Goal: Task Accomplishment & Management: Manage account settings

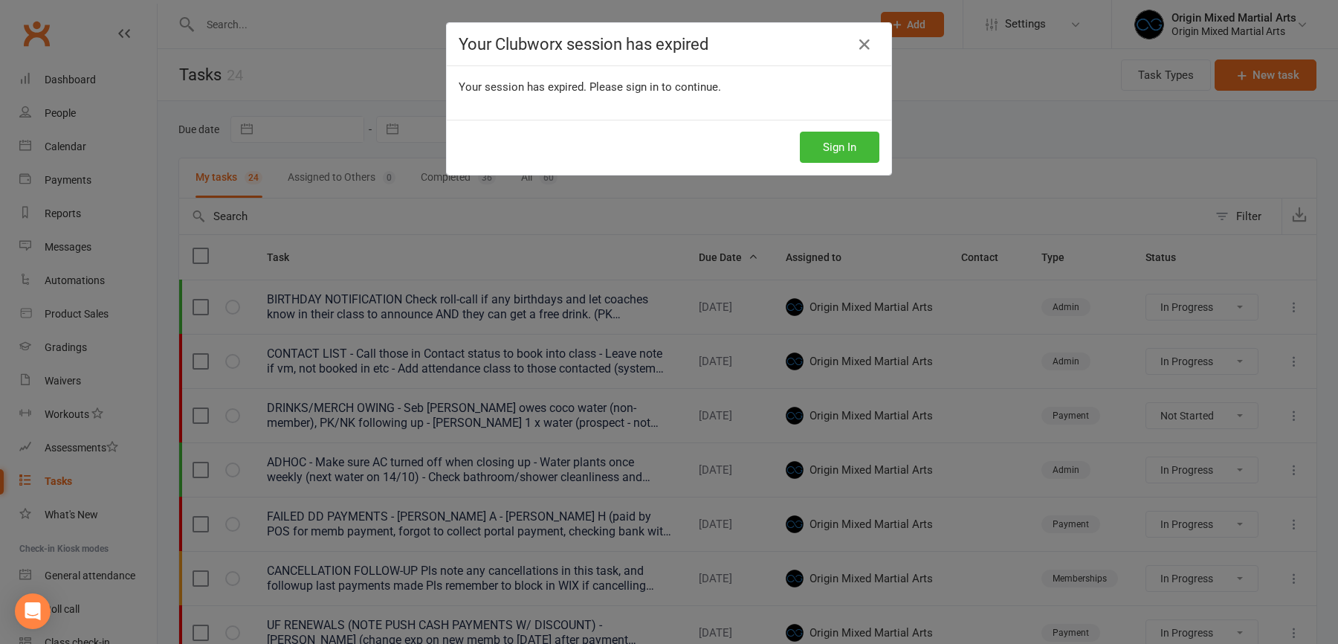
select select "started"
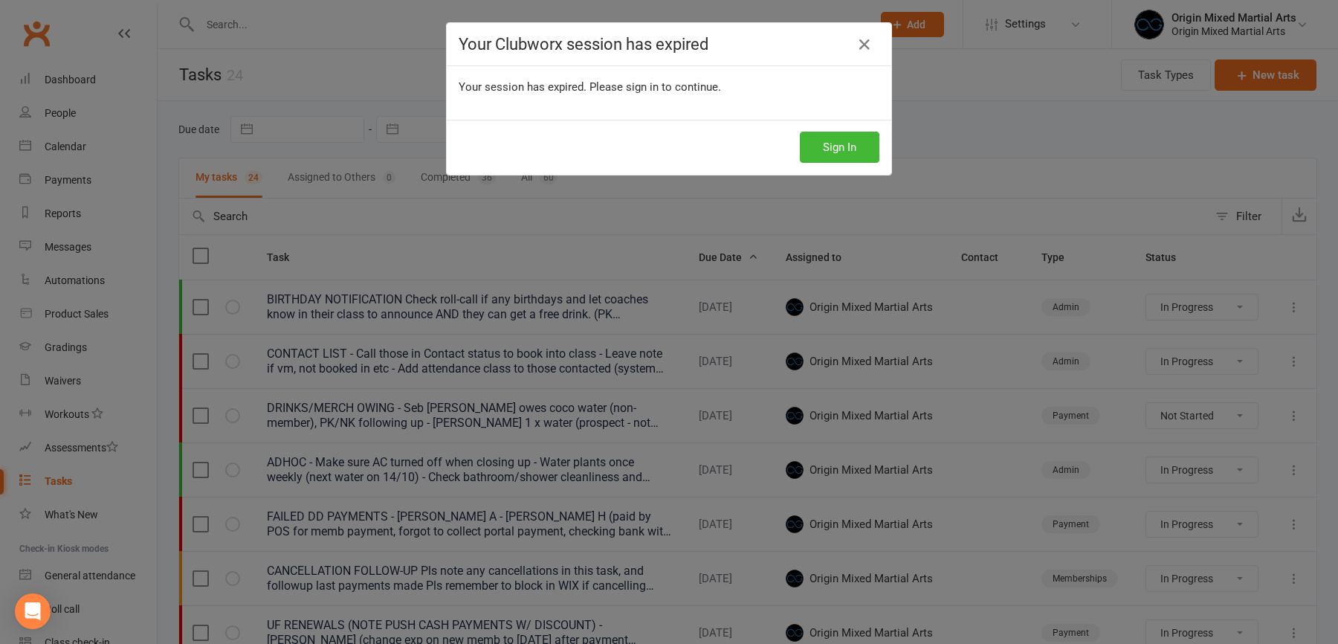
select select "started"
select select "waiting"
select select "started"
select select "waiting"
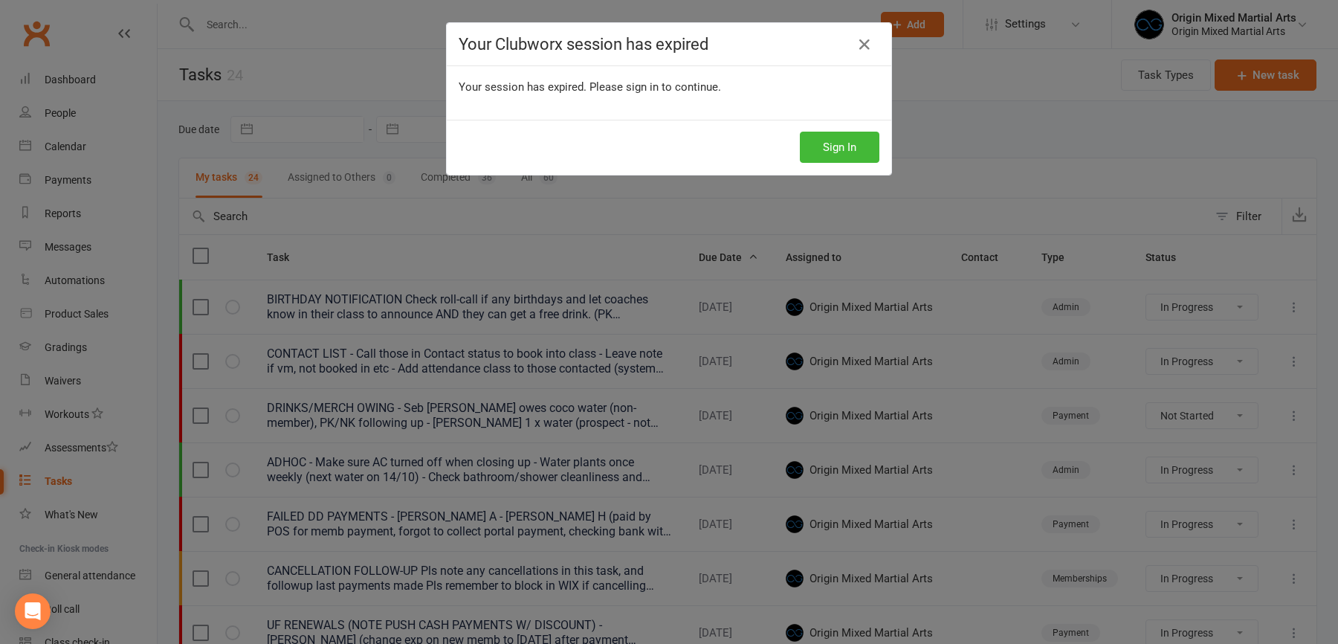
select select "started"
select select "waiting"
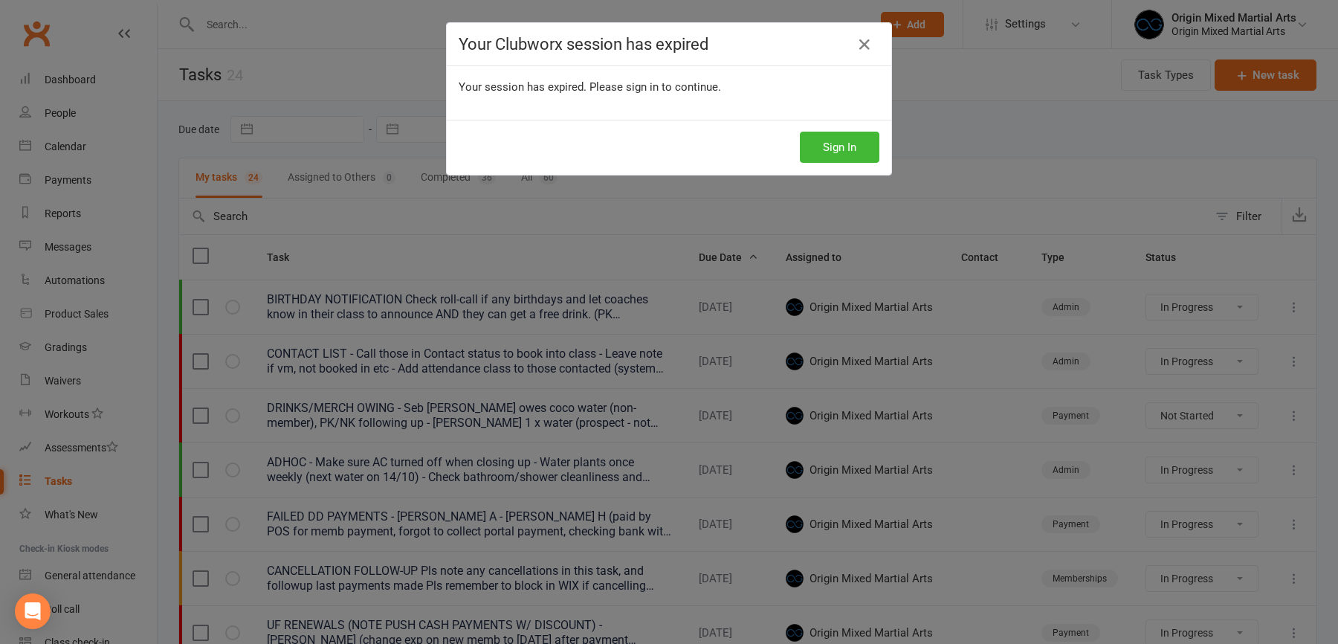
select select "waiting"
select select "started"
select select "waiting"
select select "started"
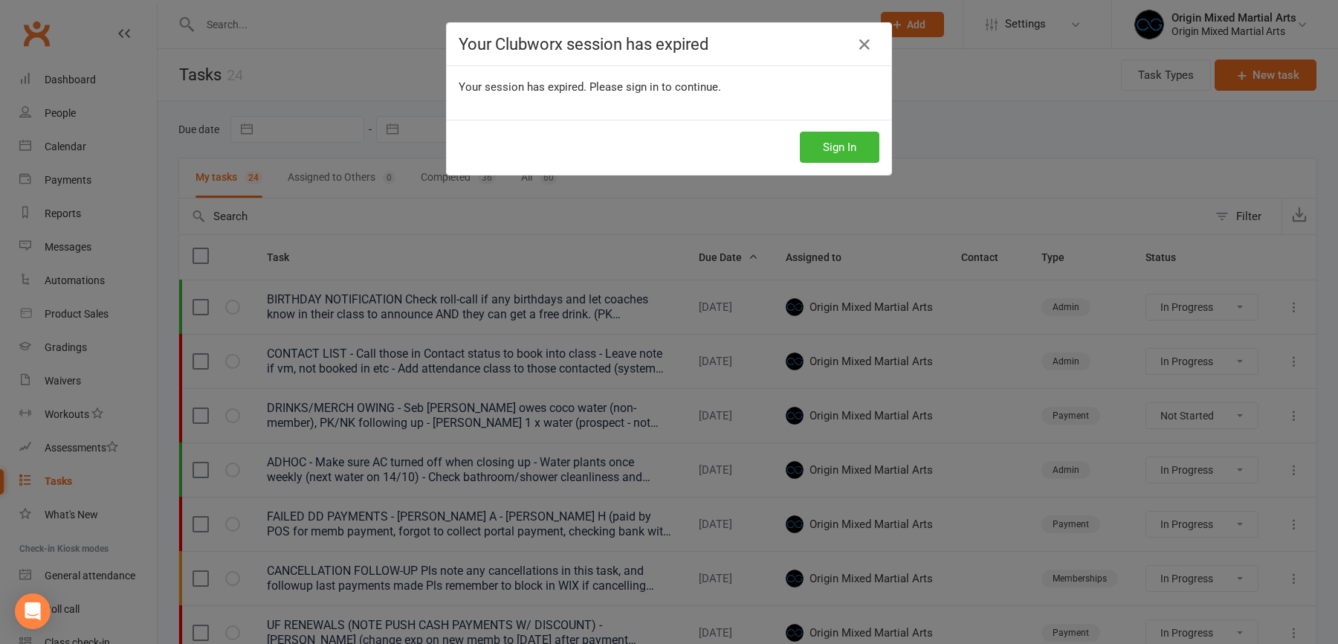
select select "started"
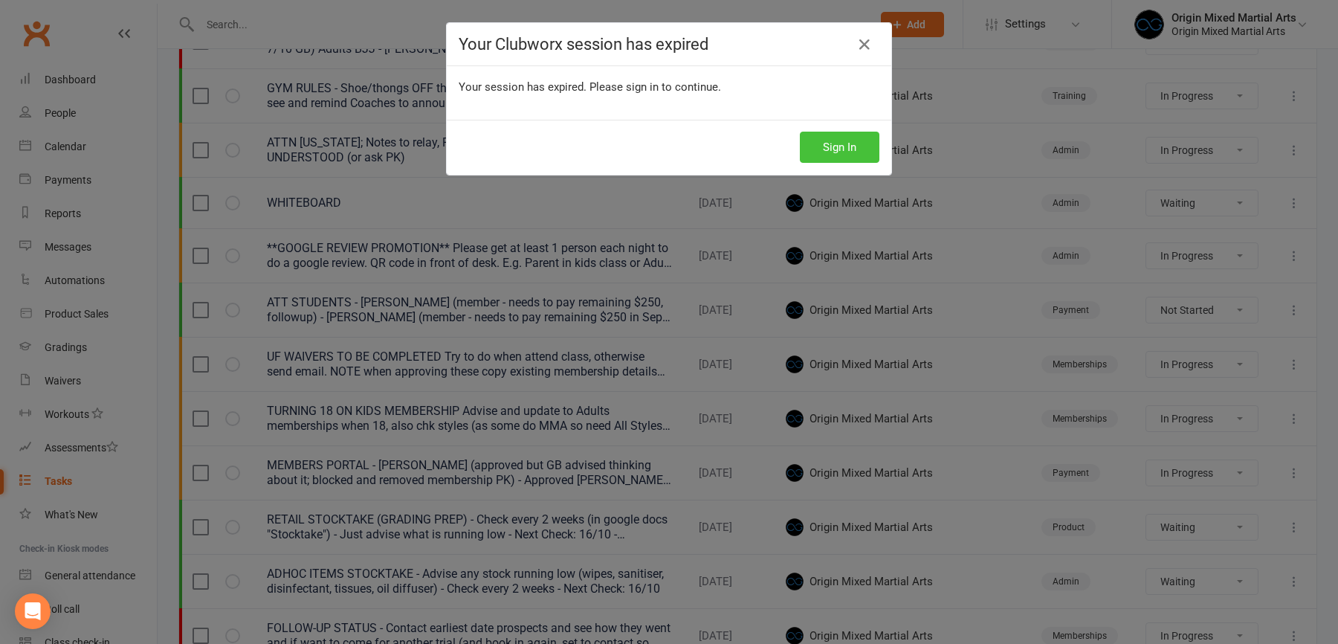
click at [822, 143] on button "Sign In" at bounding box center [840, 147] width 80 height 31
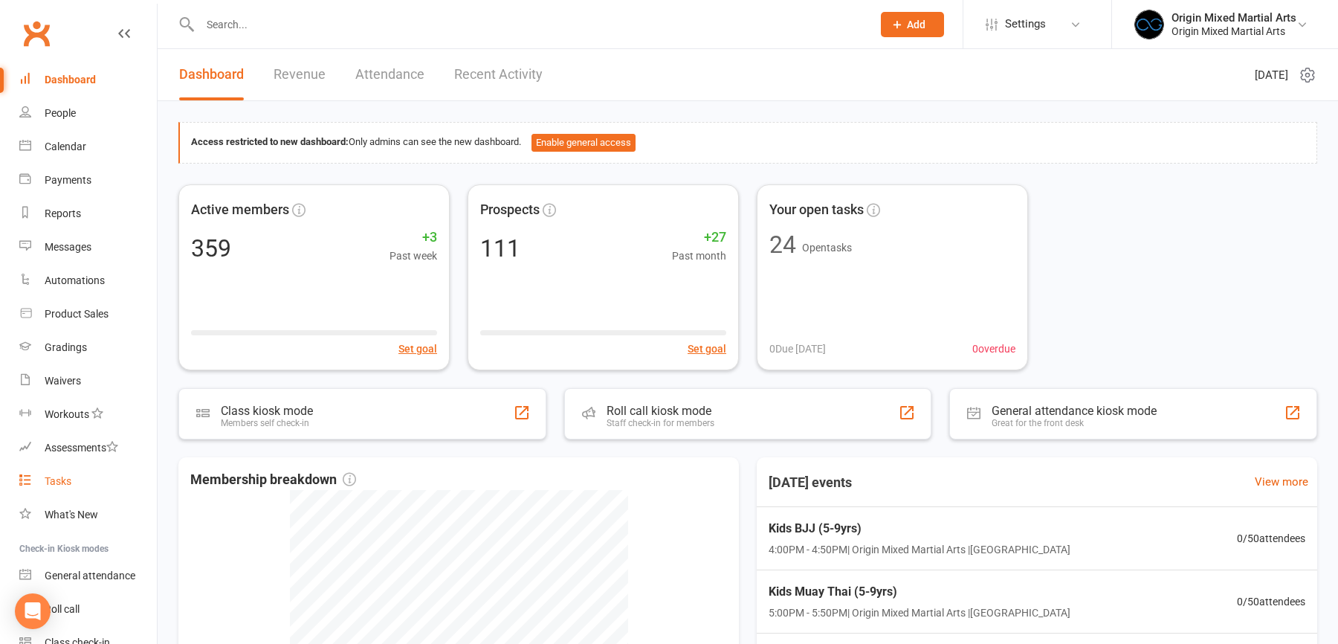
click at [56, 487] on div "Tasks" at bounding box center [58, 481] width 27 height 12
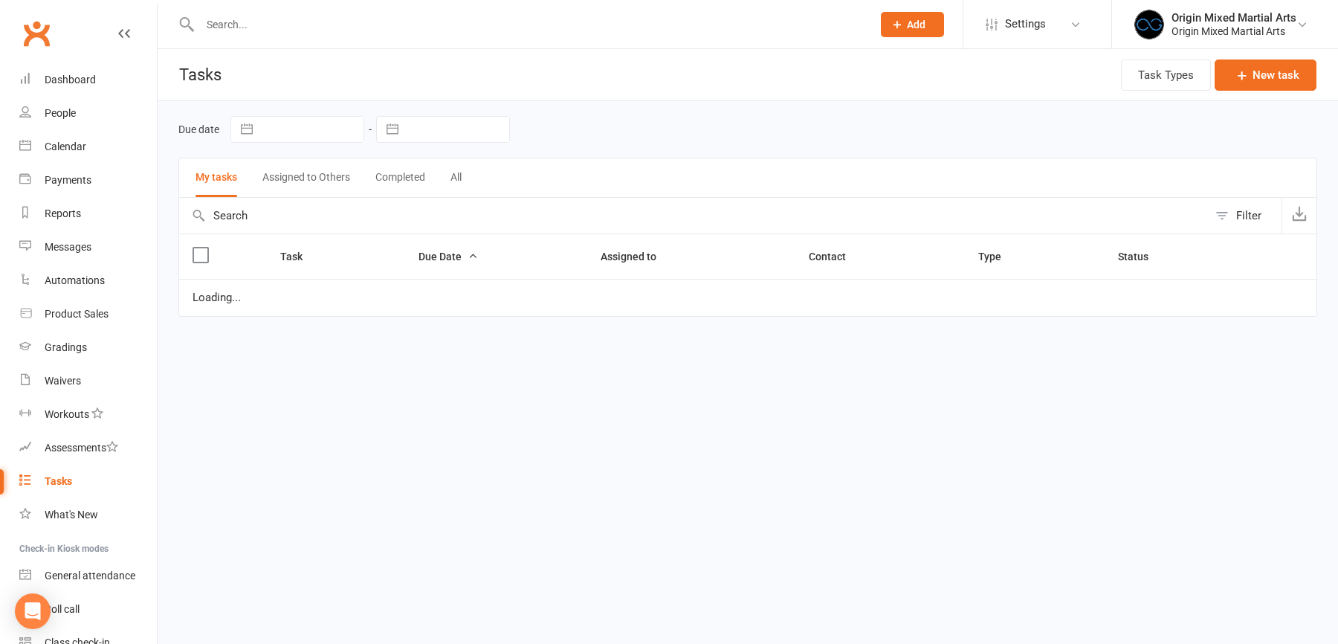
select select "started"
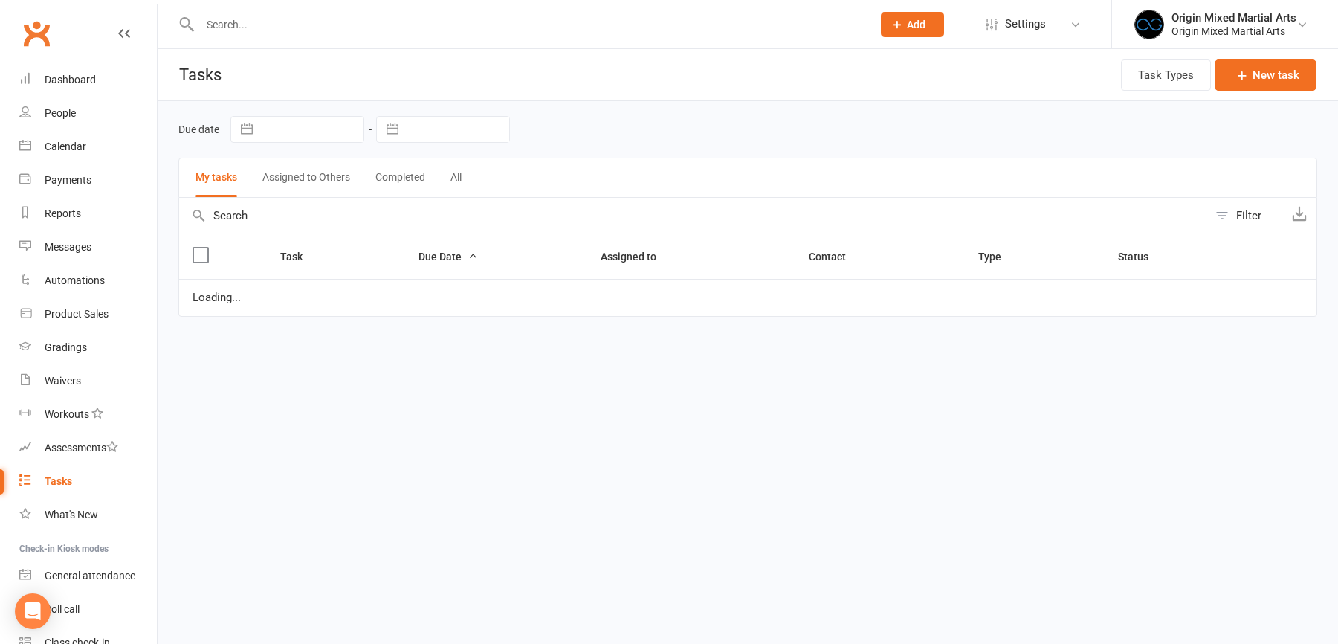
select select "started"
select select "waiting"
select select "started"
select select "waiting"
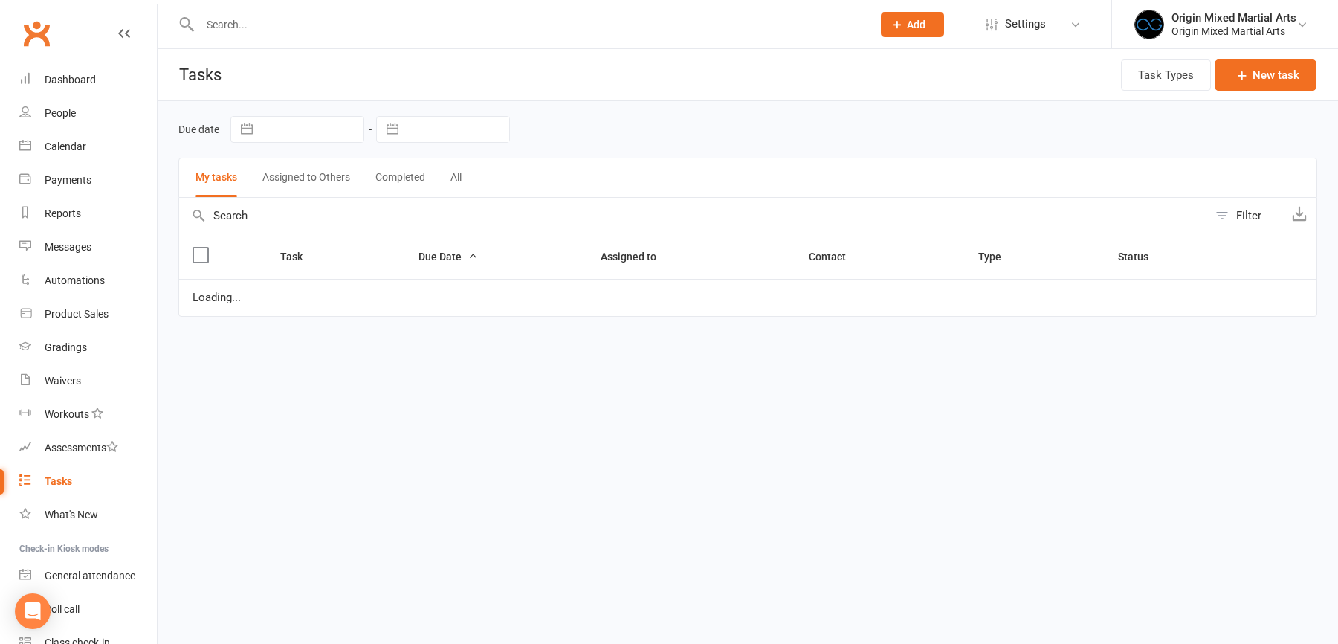
select select "started"
select select "waiting"
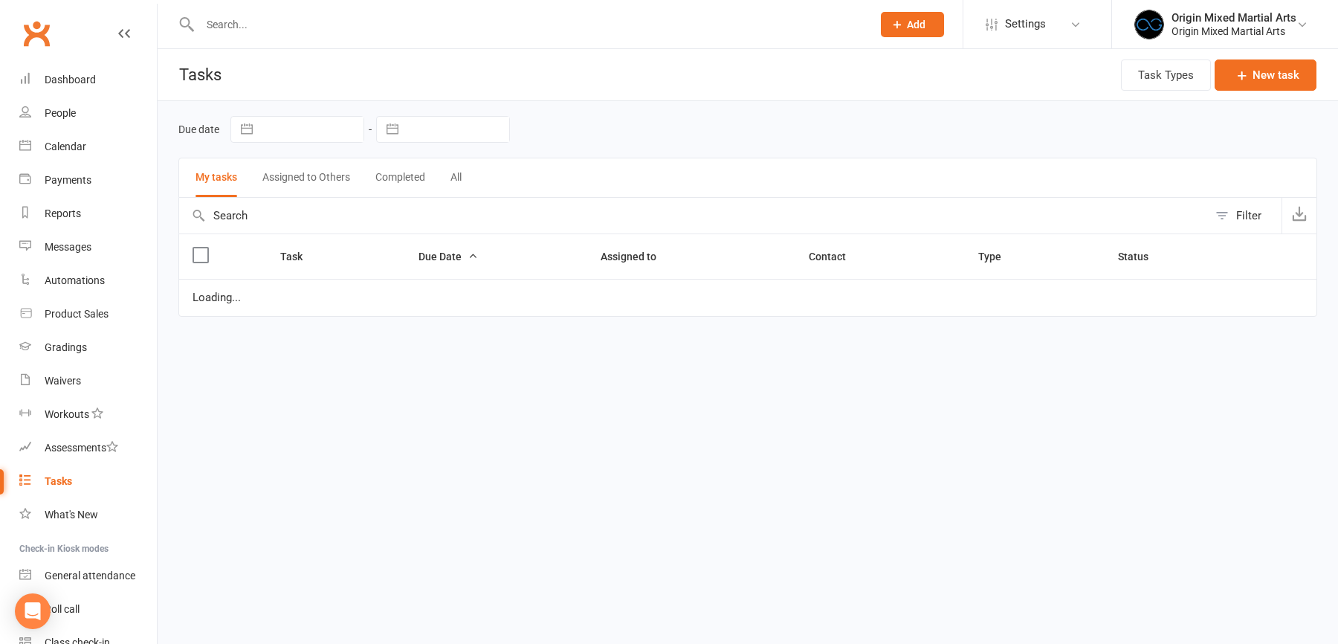
select select "waiting"
select select "started"
select select "waiting"
select select "started"
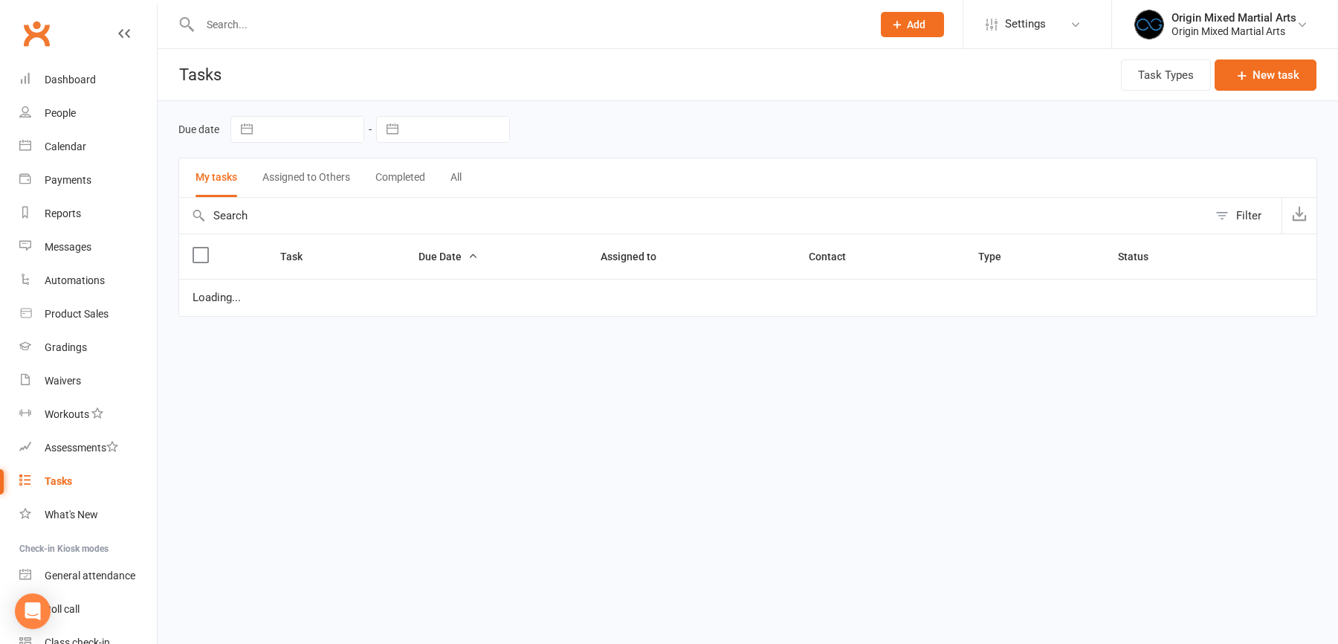
select select "started"
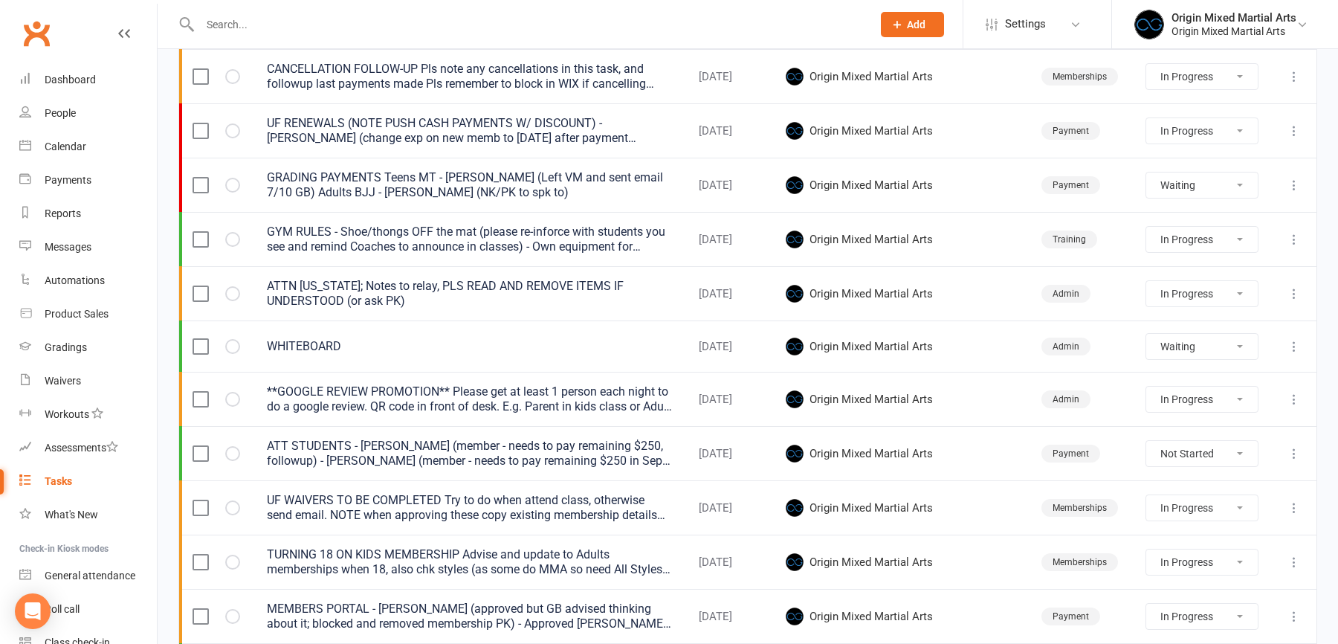
scroll to position [585, 0]
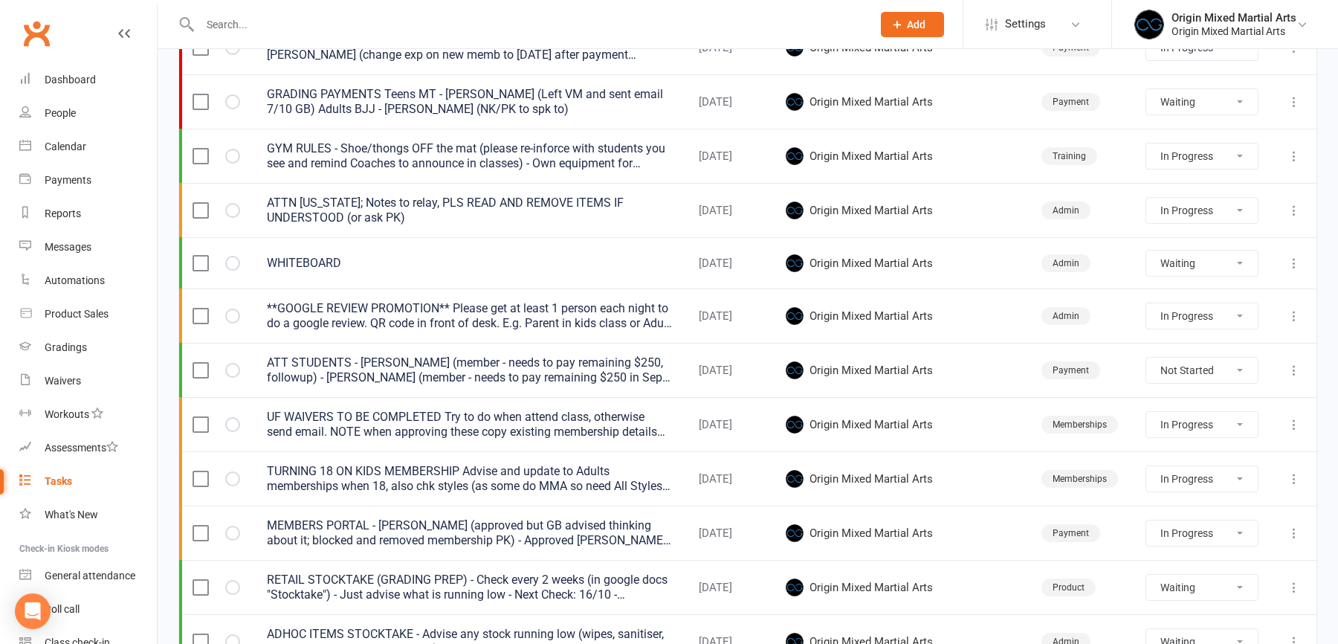
click at [1292, 534] on button at bounding box center [1295, 533] width 18 height 18
click at [1208, 581] on link "Edit" at bounding box center [1228, 586] width 147 height 30
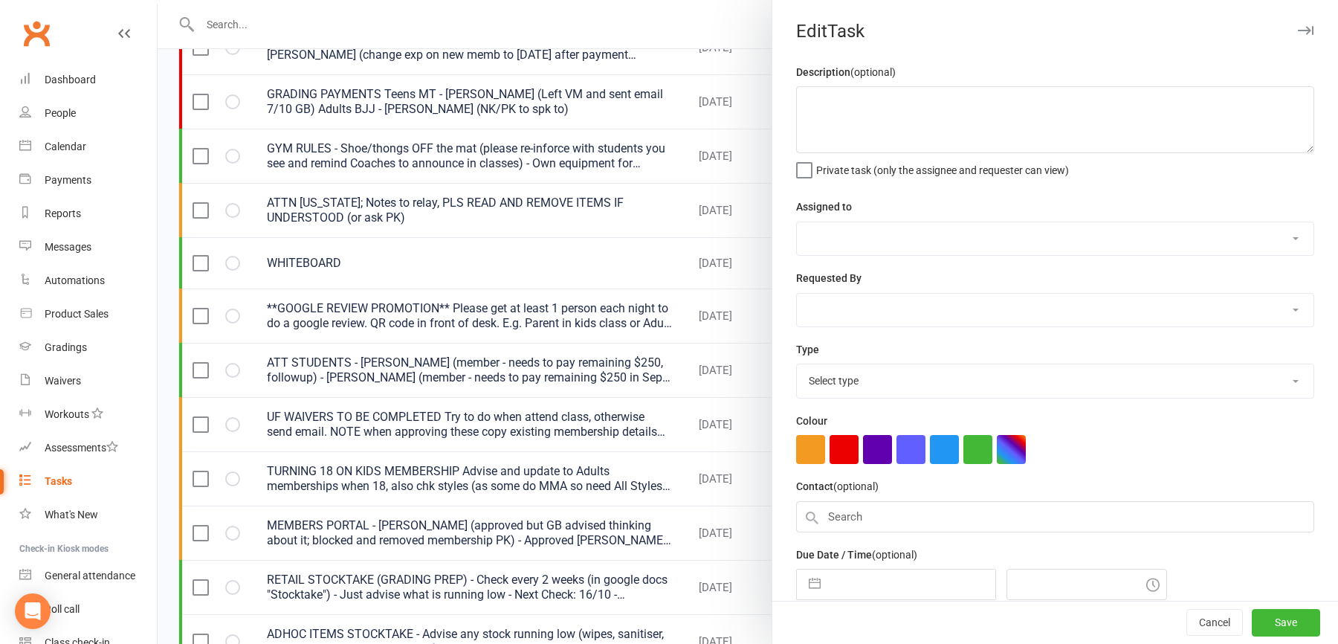
type textarea "MEMBERS PORTAL - [PERSON_NAME] (approved but GB advised thinking about it; bloc…"
select select "43946"
type input "[DATE]"
type input "4:00pm"
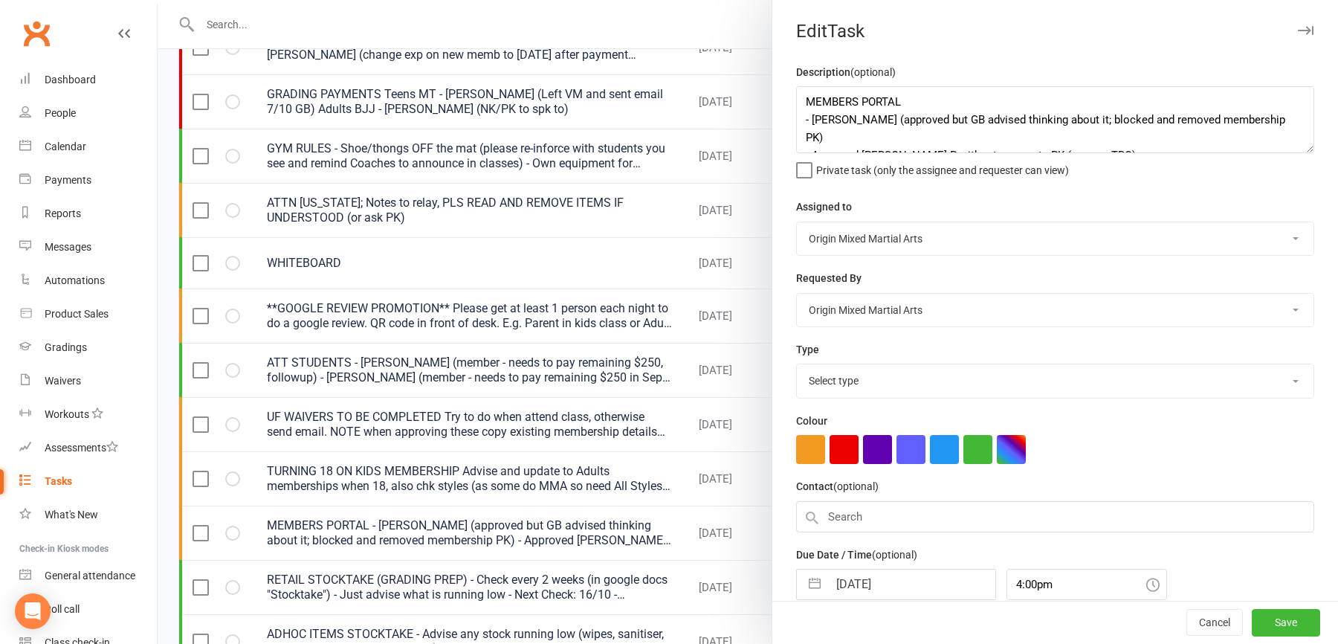
select select "24254"
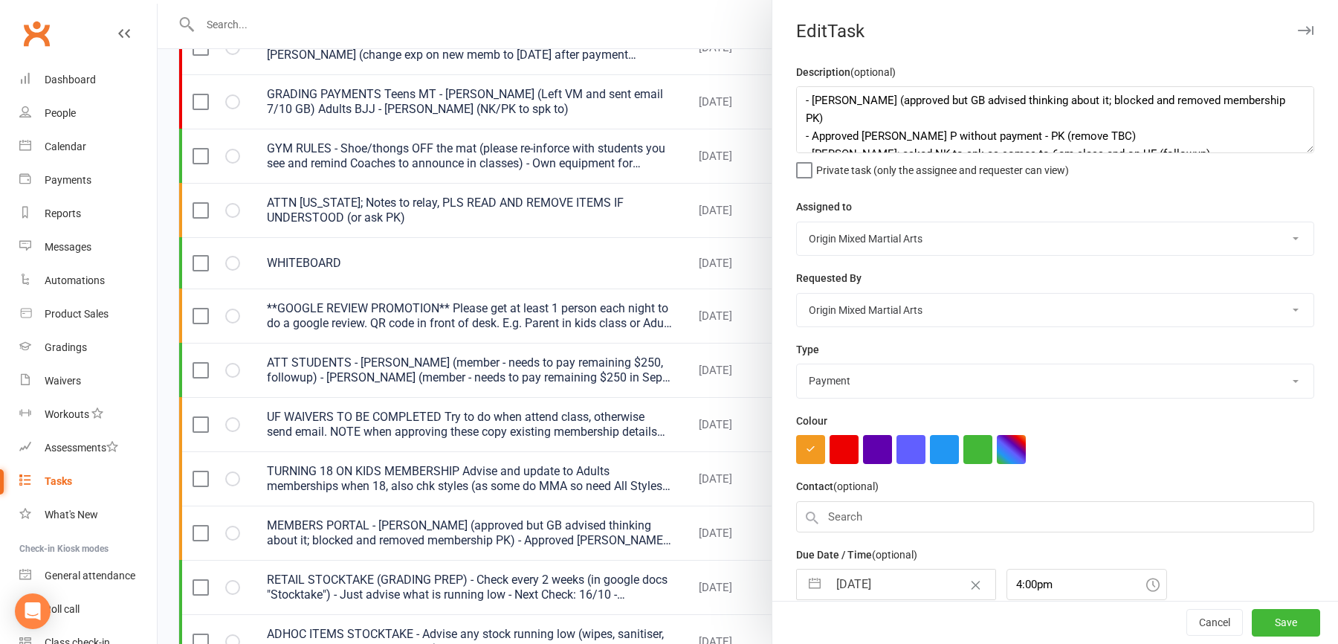
scroll to position [24, 0]
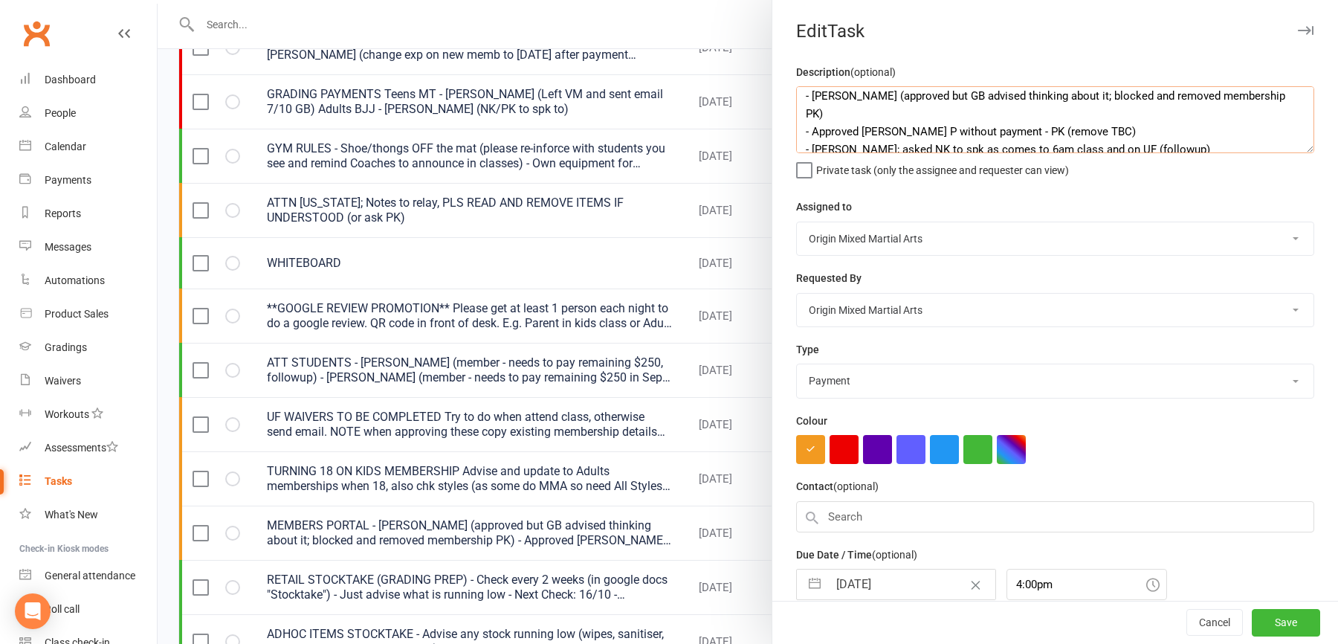
drag, startPoint x: 1173, startPoint y: 135, endPoint x: 775, endPoint y: 138, distance: 397.8
click at [775, 139] on div "Description (optional) MEMBERS PORTAL - [PERSON_NAME] (approved but GB advised …" at bounding box center [1056, 365] width 566 height 604
type textarea "MEMBERS PORTAL - [PERSON_NAME] (approved but GB advised thinking about it; bloc…"
click at [1286, 616] on button "Save" at bounding box center [1286, 623] width 68 height 27
select select "started"
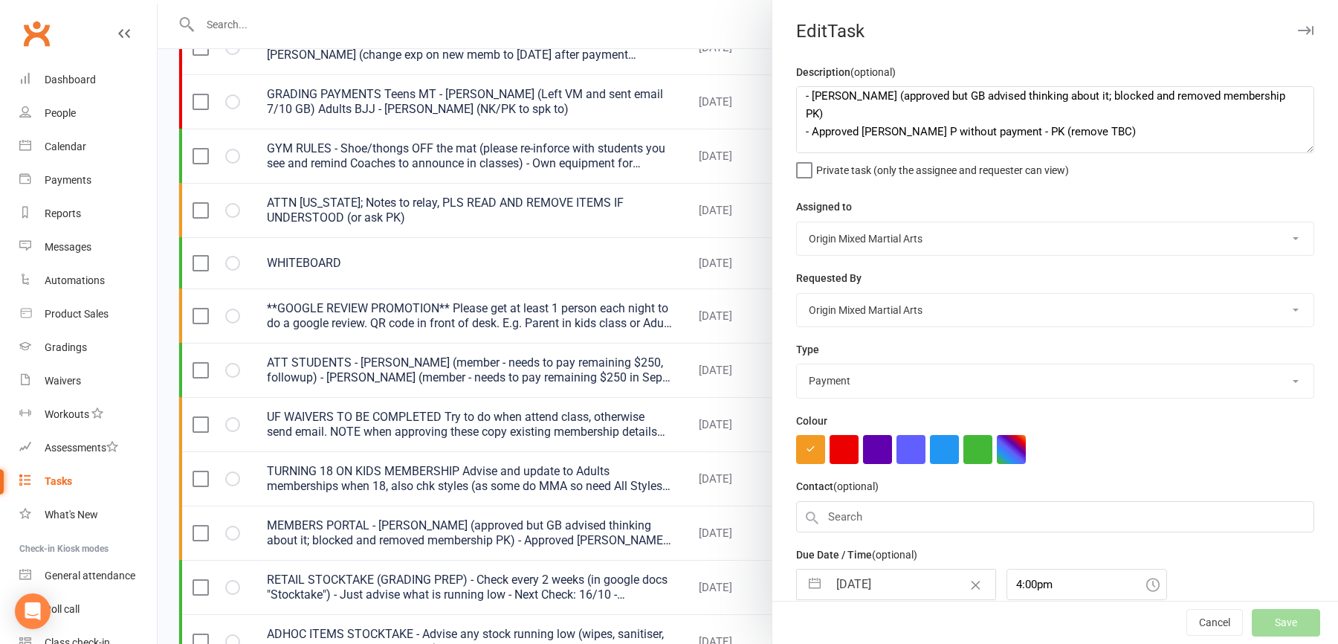
select select "started"
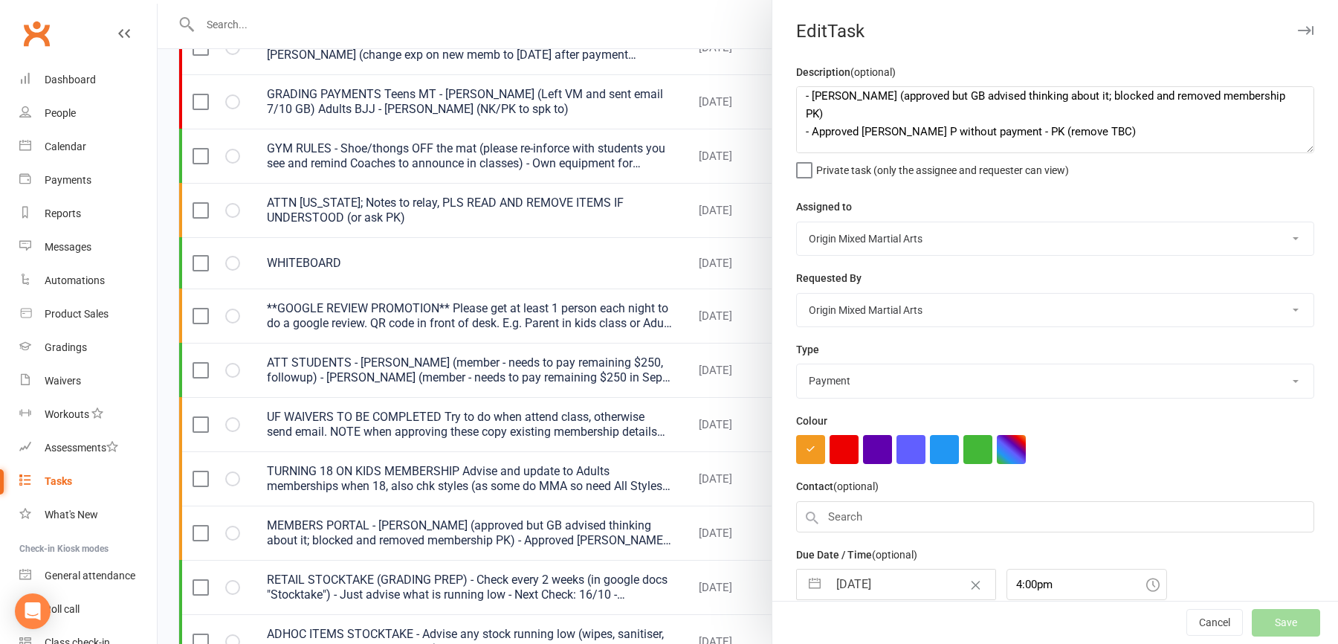
select select "waiting"
select select "started"
select select "waiting"
select select "started"
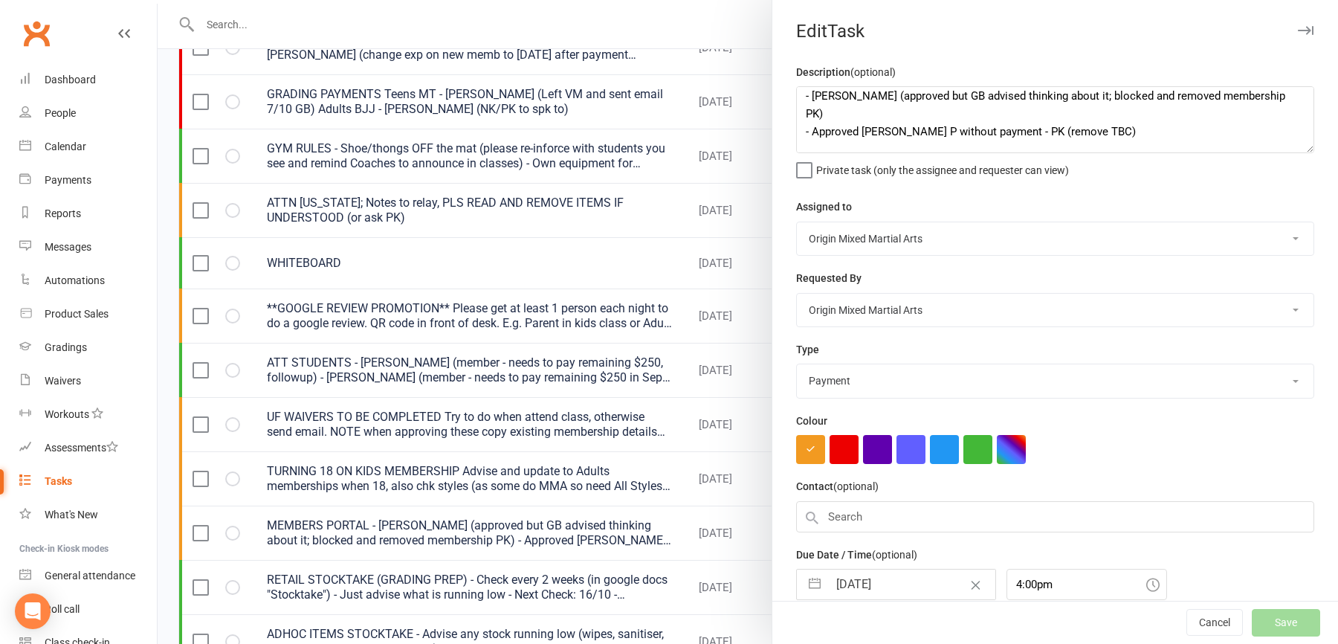
select select "started"
select select "waiting"
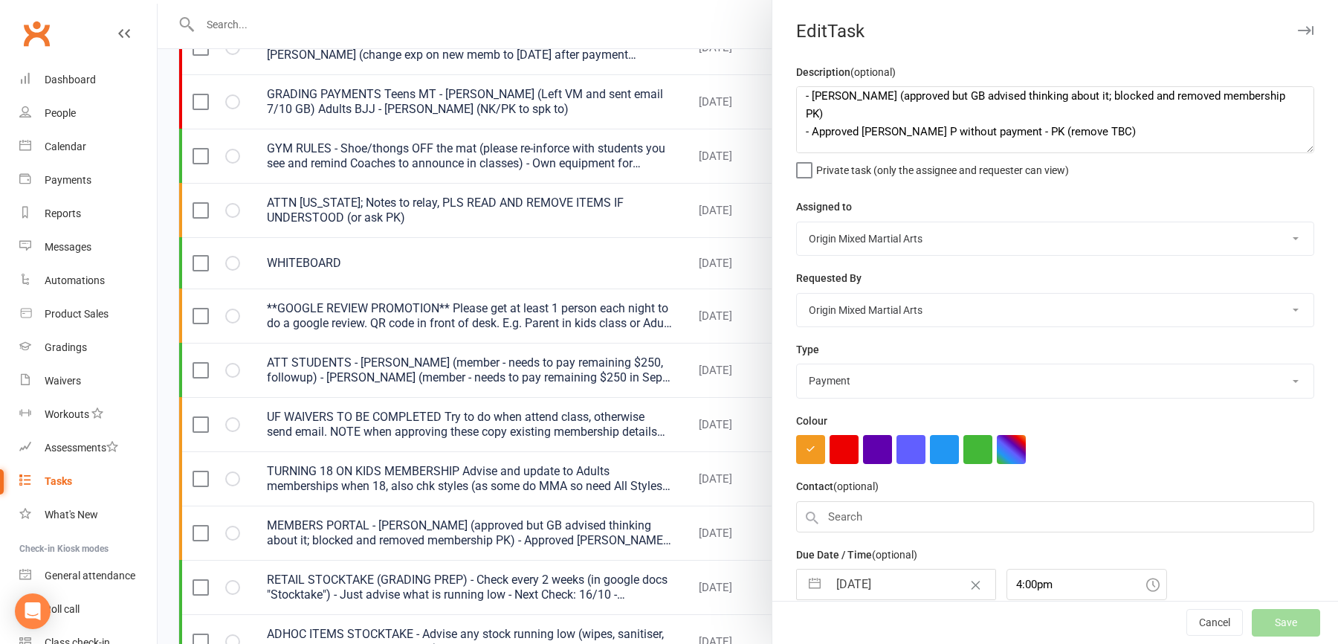
select select "started"
select select "waiting"
select select "started"
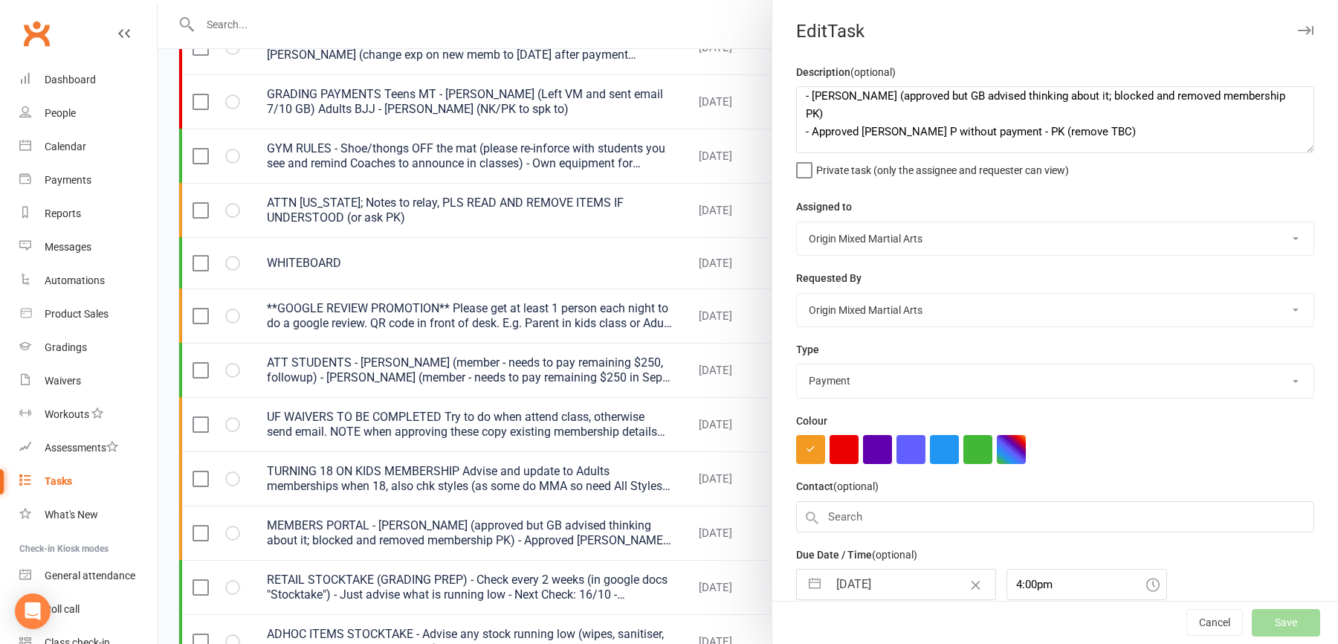
select select "started"
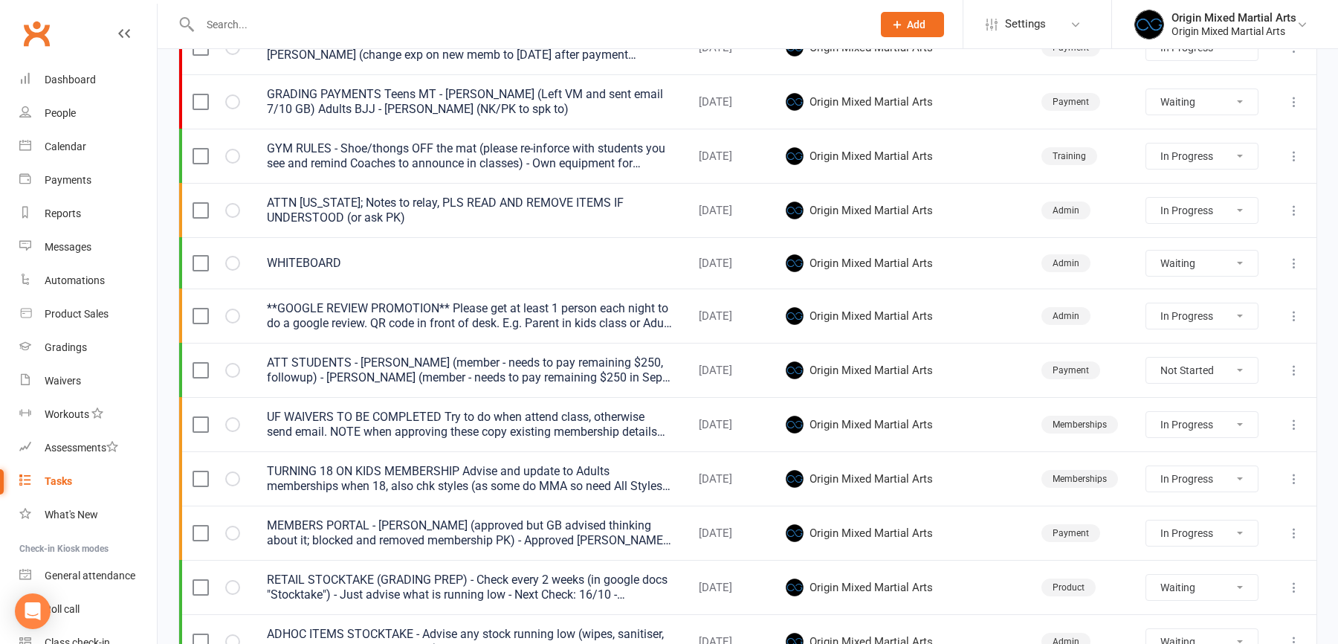
select select "started"
select select "waiting"
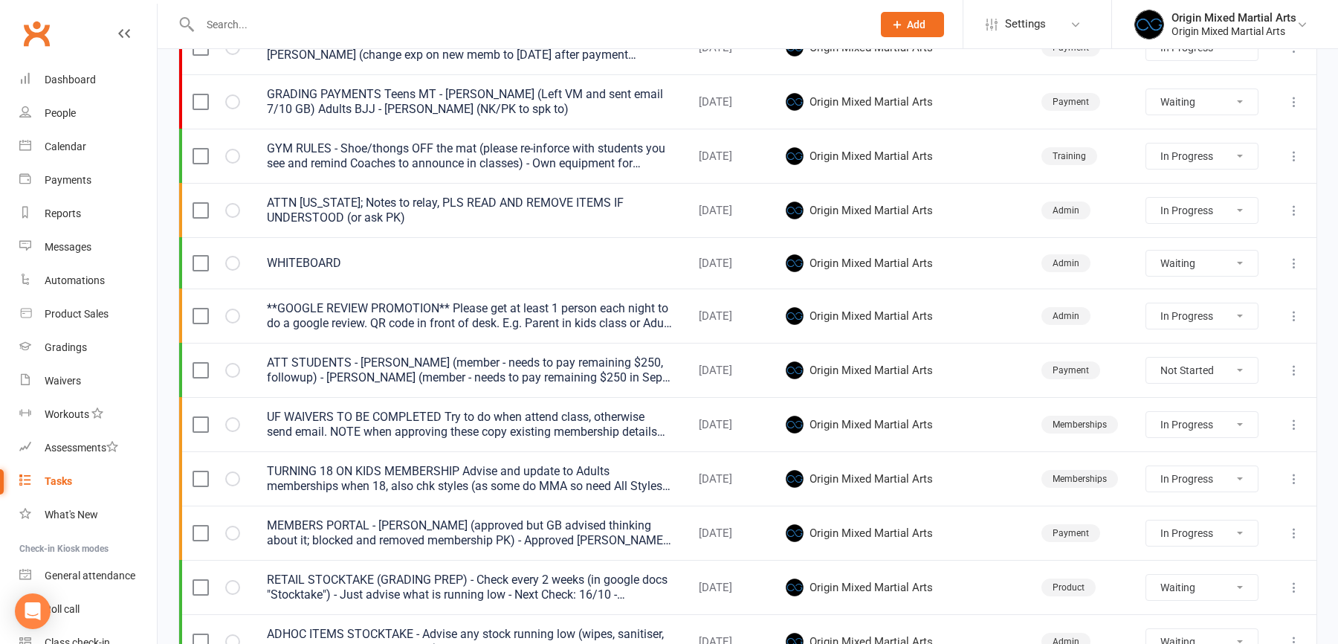
select select "started"
select select "waiting"
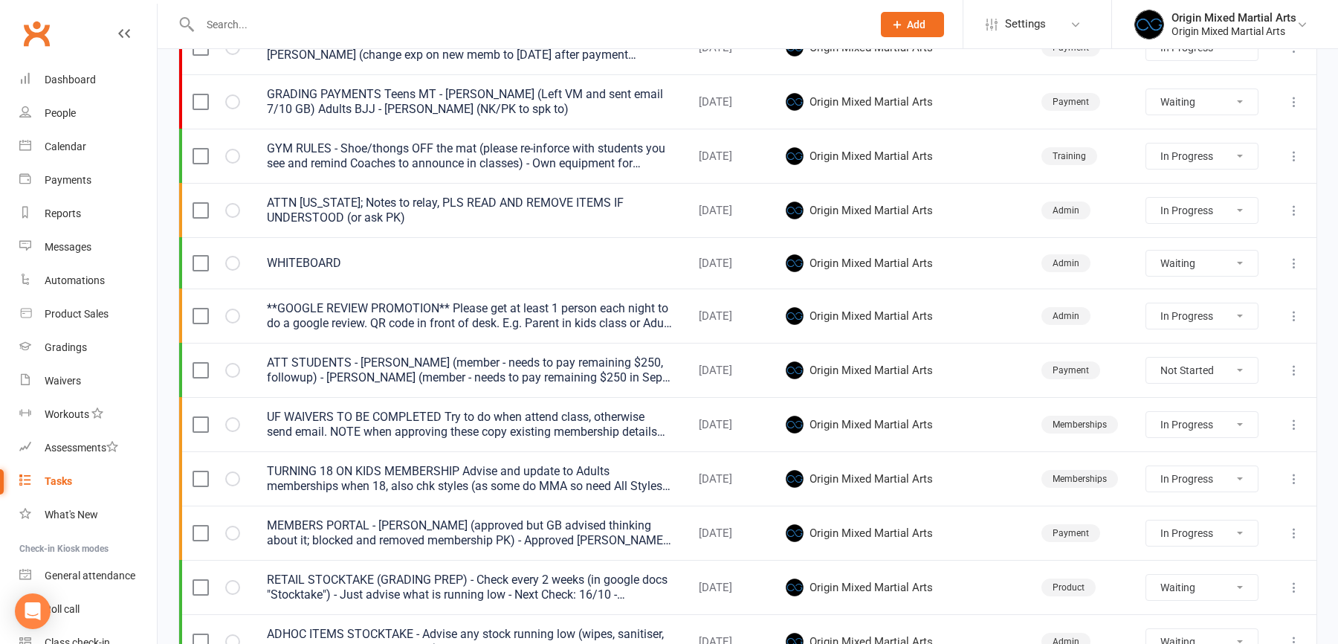
select select "started"
select select "waiting"
select select "started"
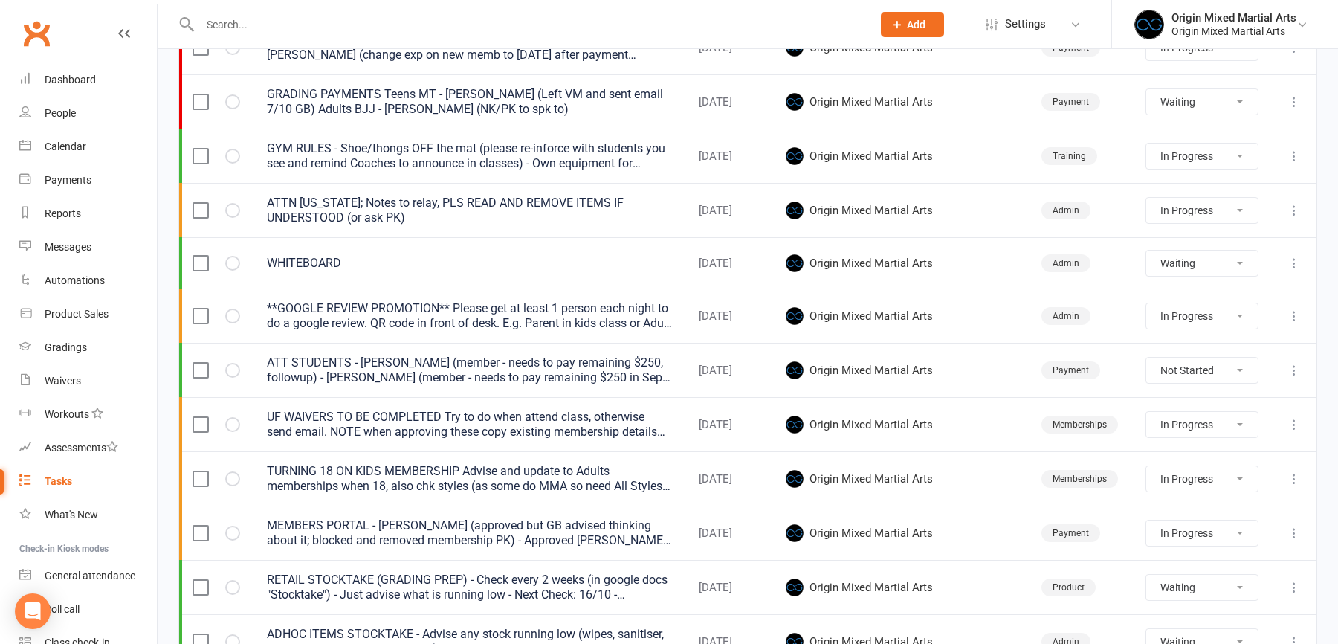
select select "started"
select select "waiting"
select select "started"
select select "waiting"
select select "started"
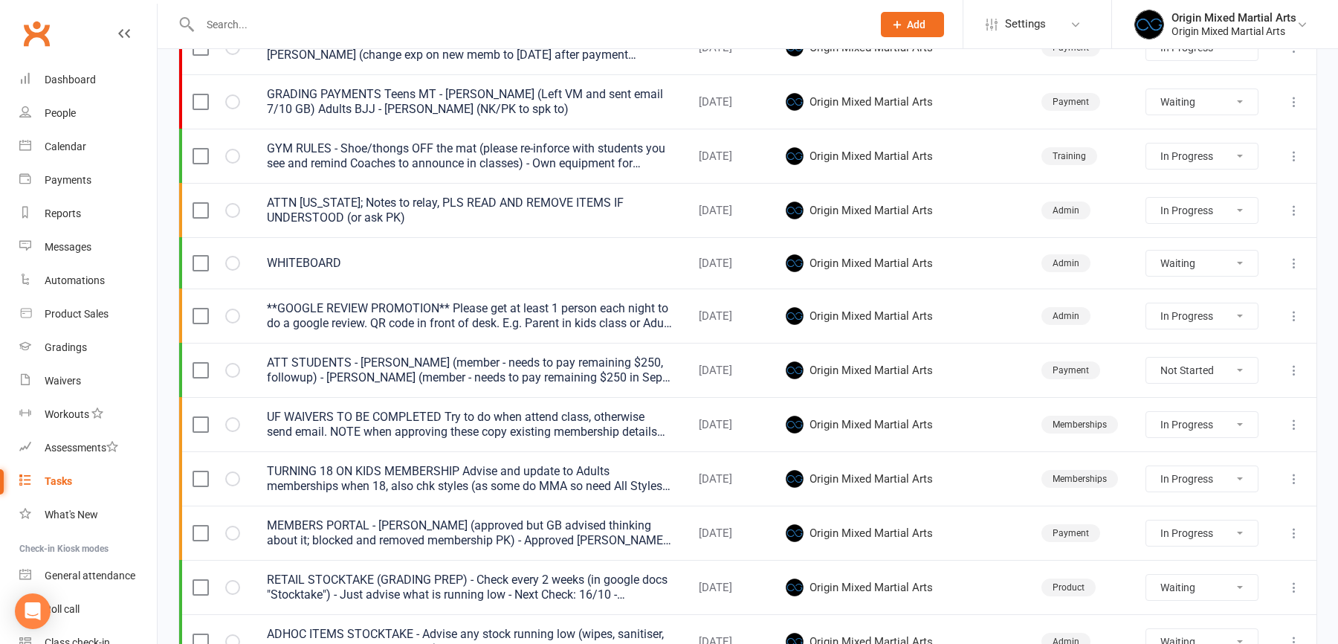
select select "started"
